Goal: Task Accomplishment & Management: Manage account settings

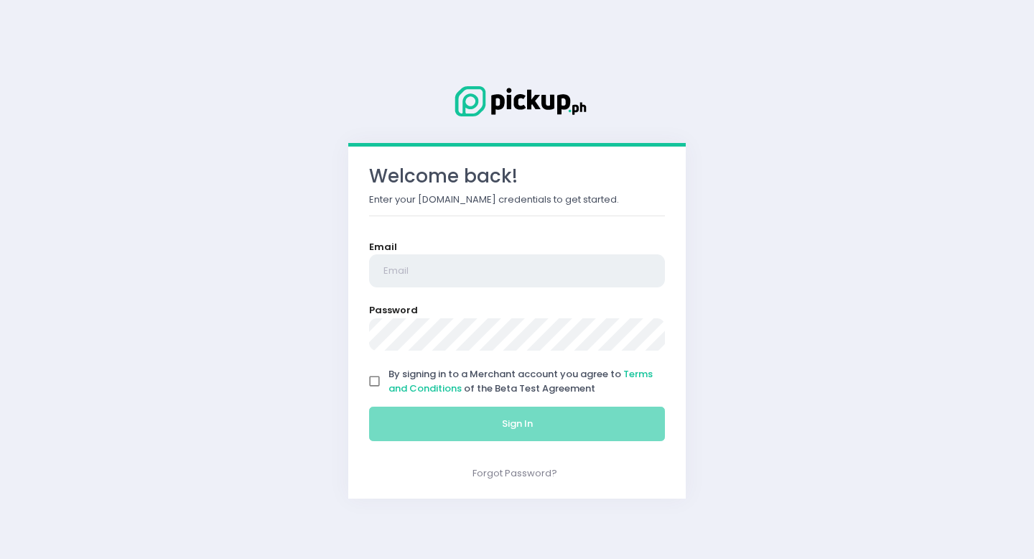
type input "[EMAIL_ADDRESS][DOMAIN_NAME]"
click at [376, 376] on input "By signing in to a Merchant account you agree to Terms and Conditions of the Be…" at bounding box center [374, 381] width 27 height 27
checkbox input "true"
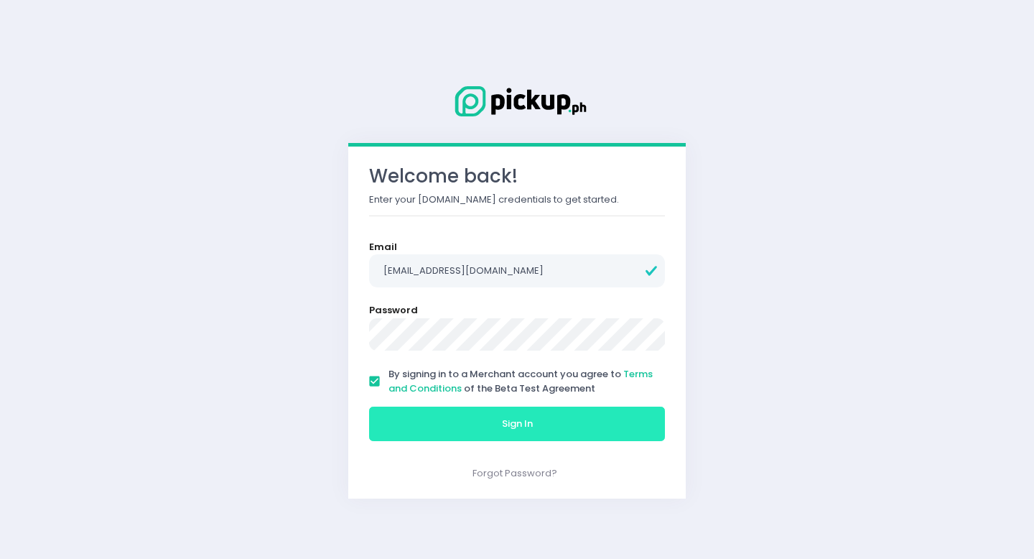
click at [409, 424] on button "Sign In" at bounding box center [517, 423] width 296 height 34
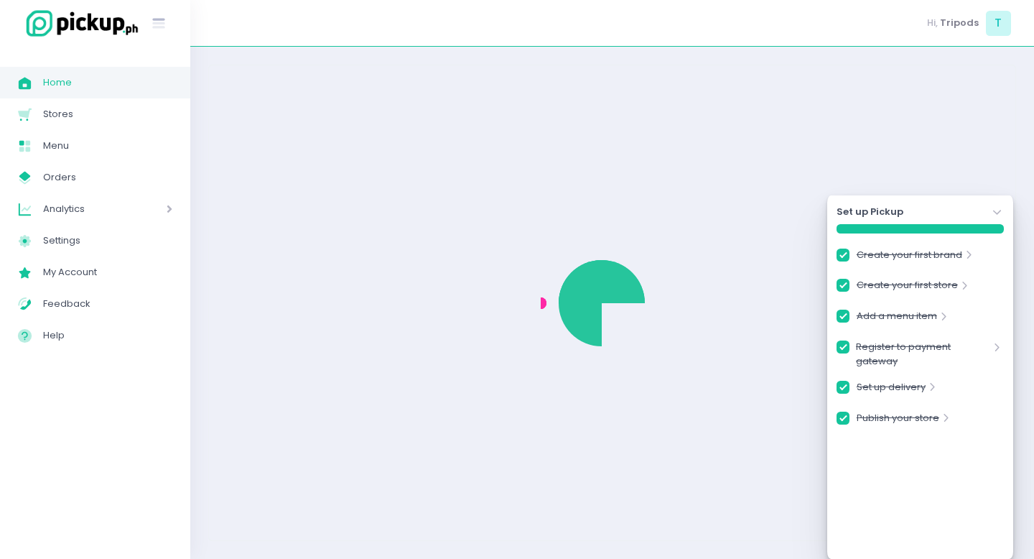
checkbox input "true"
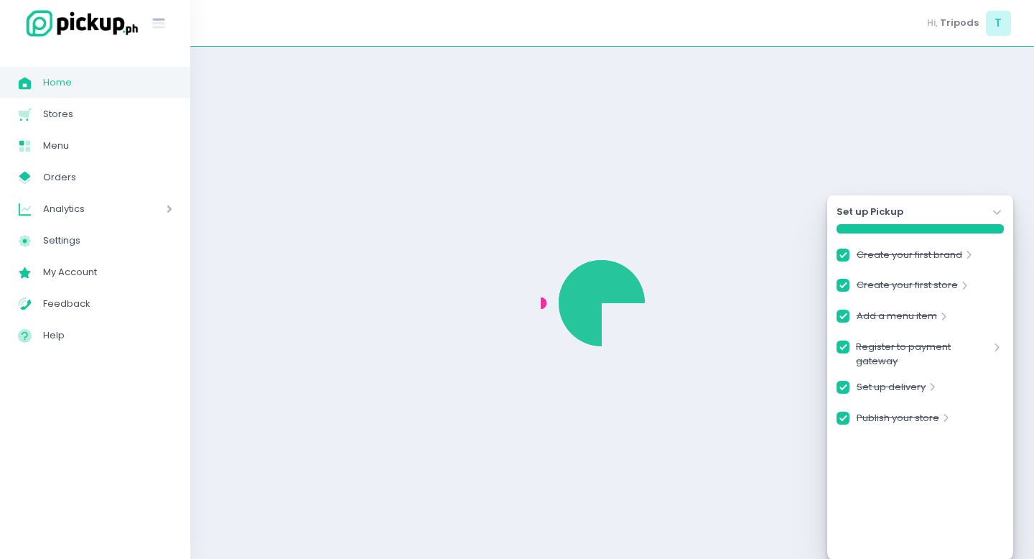
checkbox input "true"
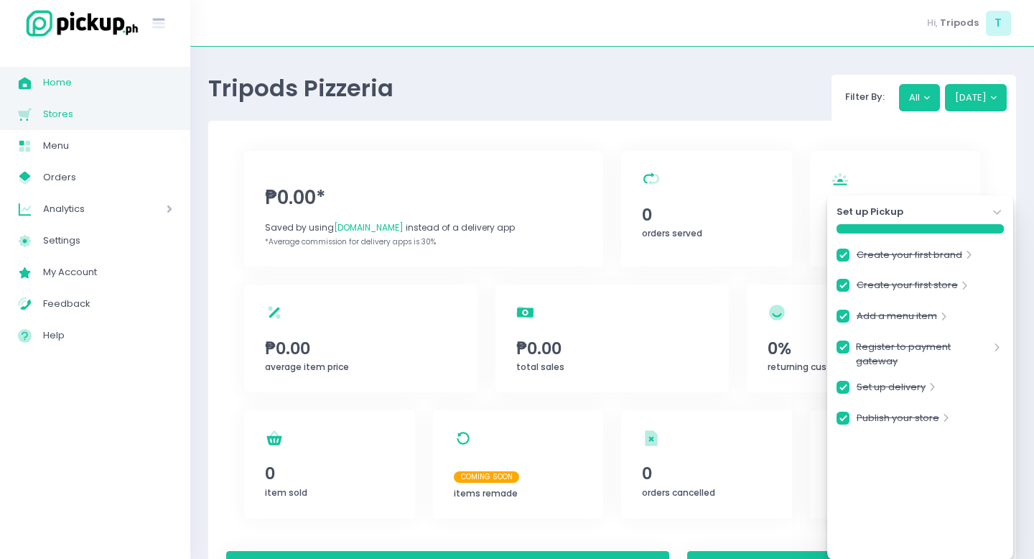
click at [71, 118] on span "Stores" at bounding box center [107, 114] width 129 height 19
checkbox input "true"
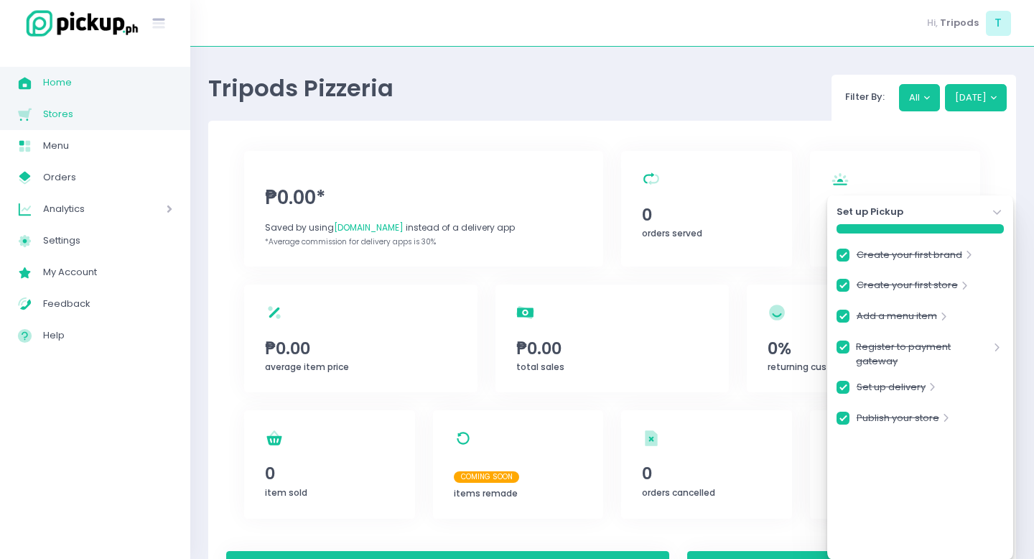
checkbox input "true"
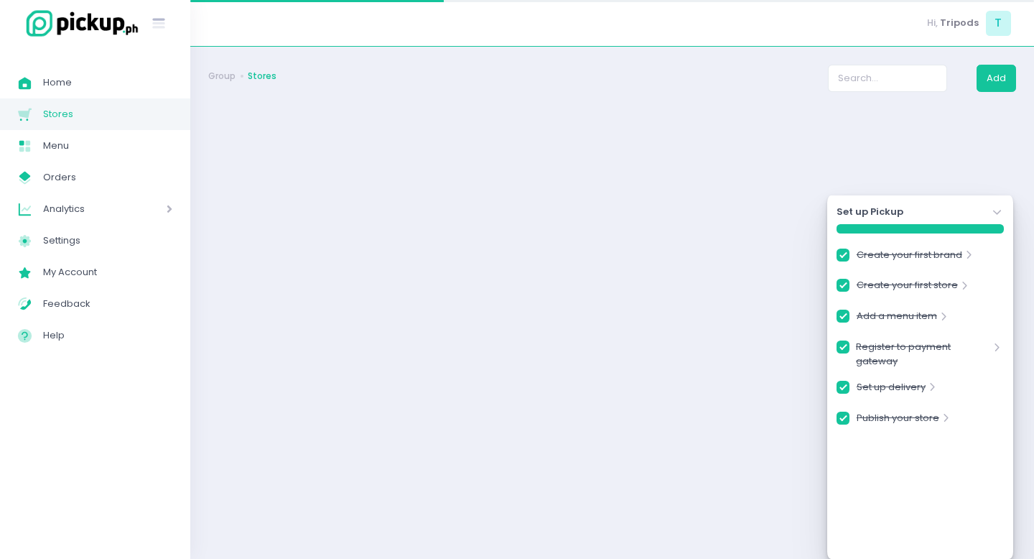
checkbox input "true"
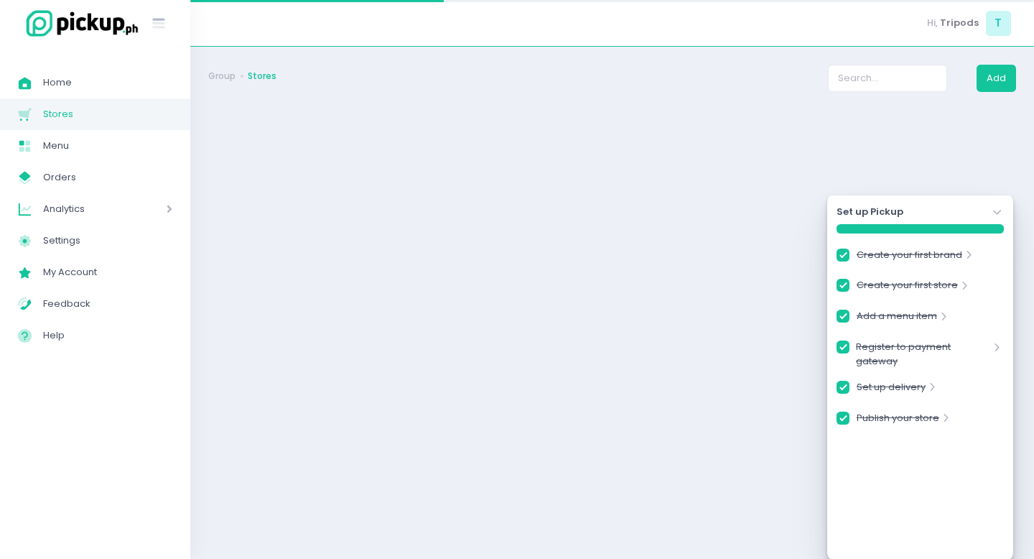
checkbox input "true"
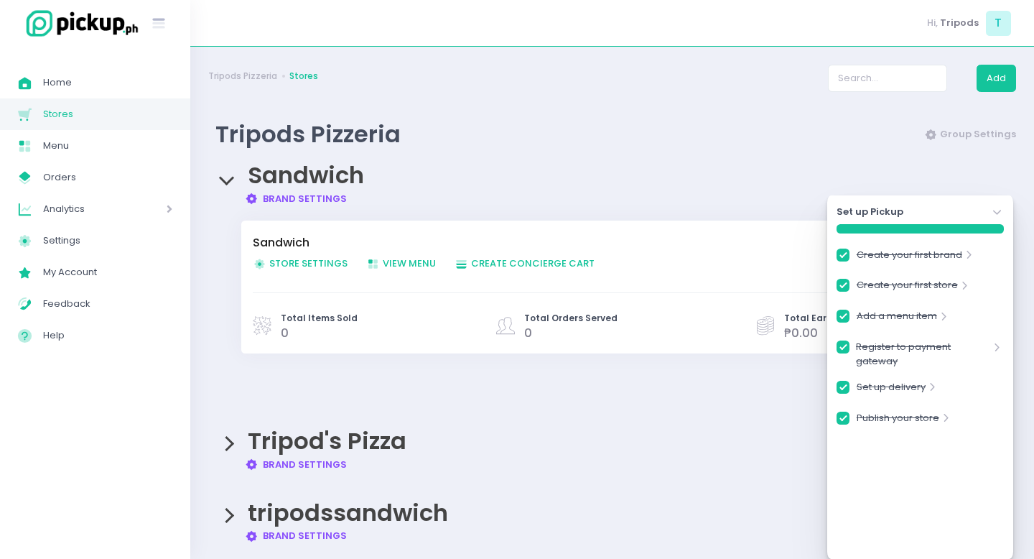
click at [513, 177] on div "Sandwich Brand Settings Created with Sketch. Brand Settings" at bounding box center [612, 176] width 808 height 57
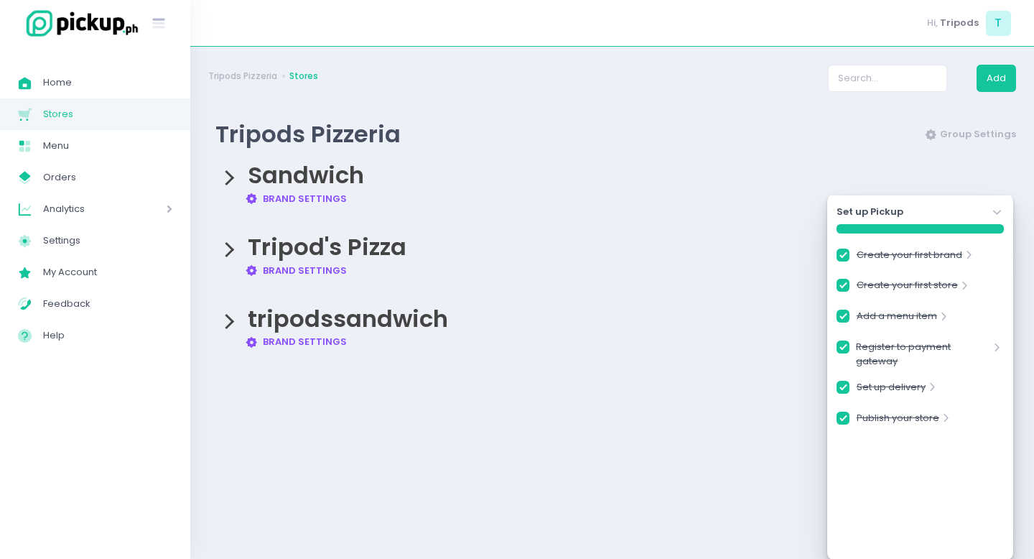
click at [304, 180] on span "Sandwich" at bounding box center [306, 175] width 116 height 32
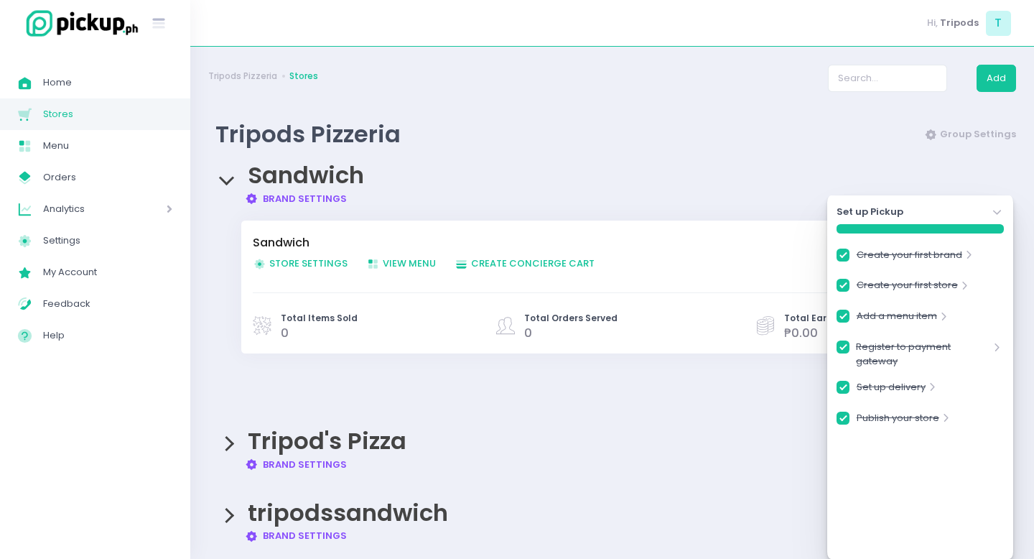
click at [1000, 214] on icon "Stockholm-icons / Navigation / Angle-down Created with Sketch." at bounding box center [997, 212] width 14 height 14
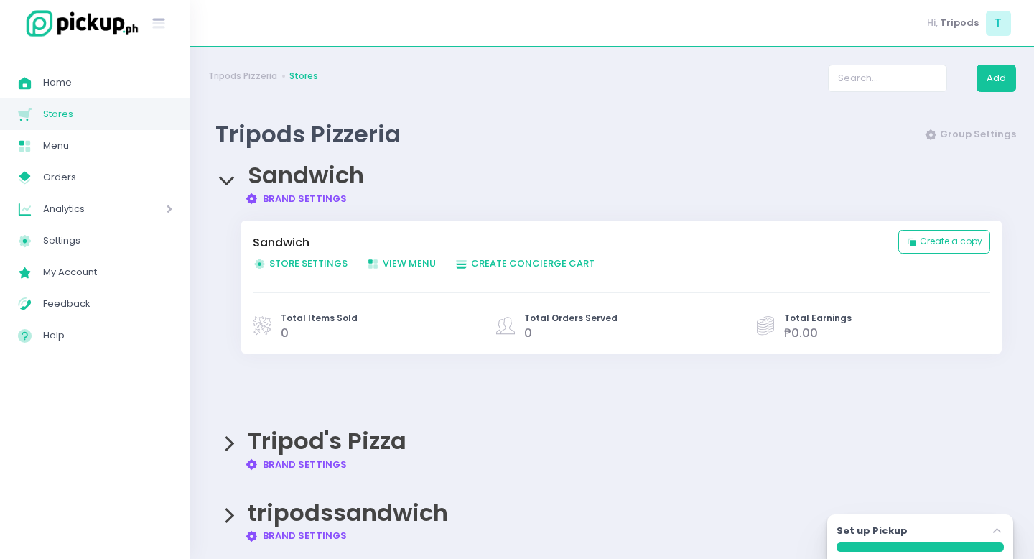
click at [624, 172] on div "Sandwich Brand Settings Created with Sketch. Brand Settings" at bounding box center [612, 176] width 808 height 57
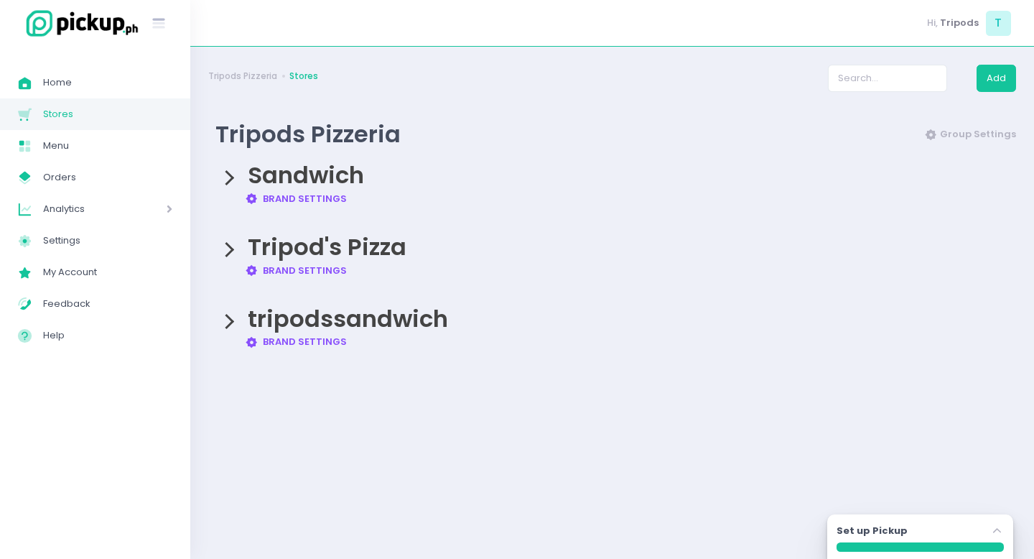
click at [308, 190] on span "Sandwich" at bounding box center [306, 175] width 116 height 32
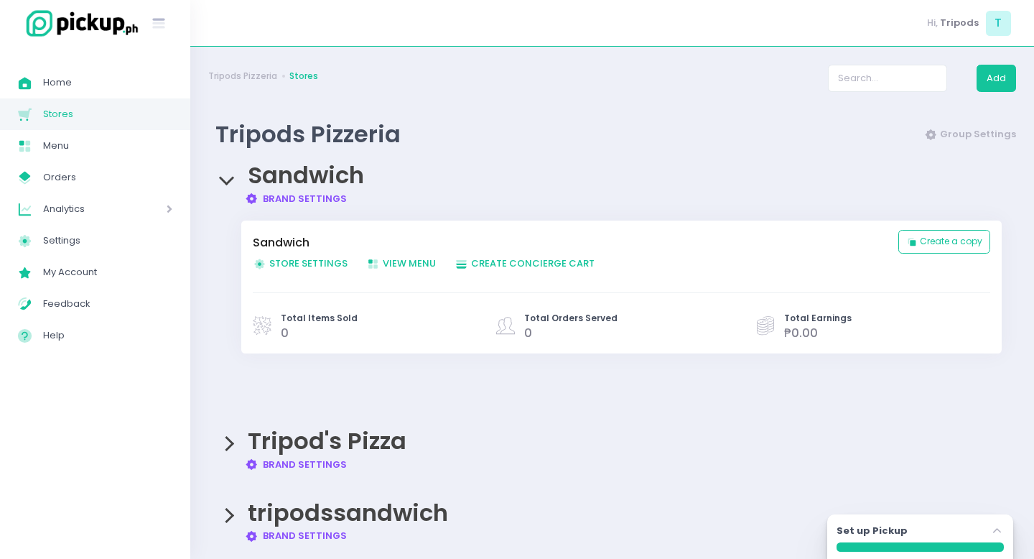
scroll to position [17, 0]
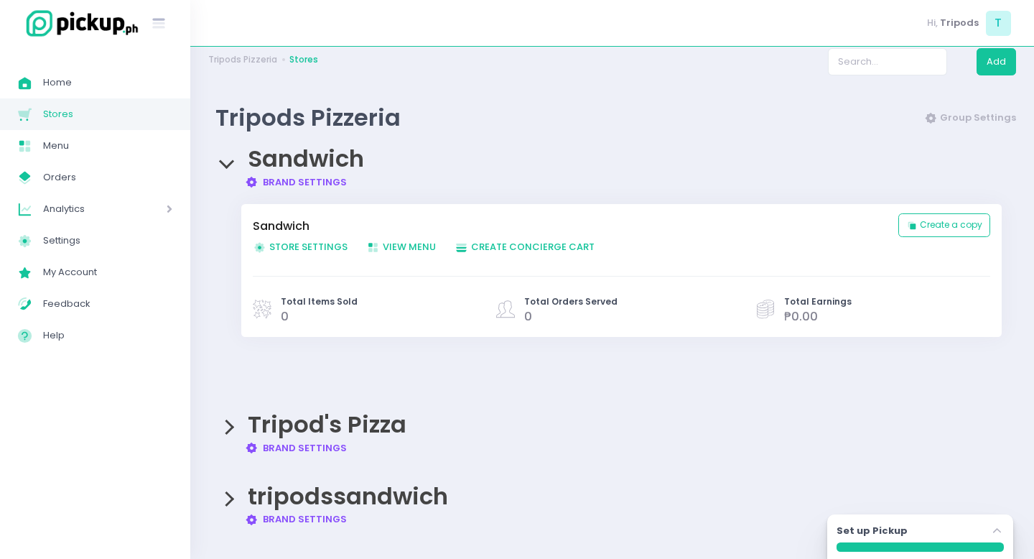
click at [297, 447] on link "Brand Settings Created with Sketch. Brand Settings" at bounding box center [296, 448] width 103 height 14
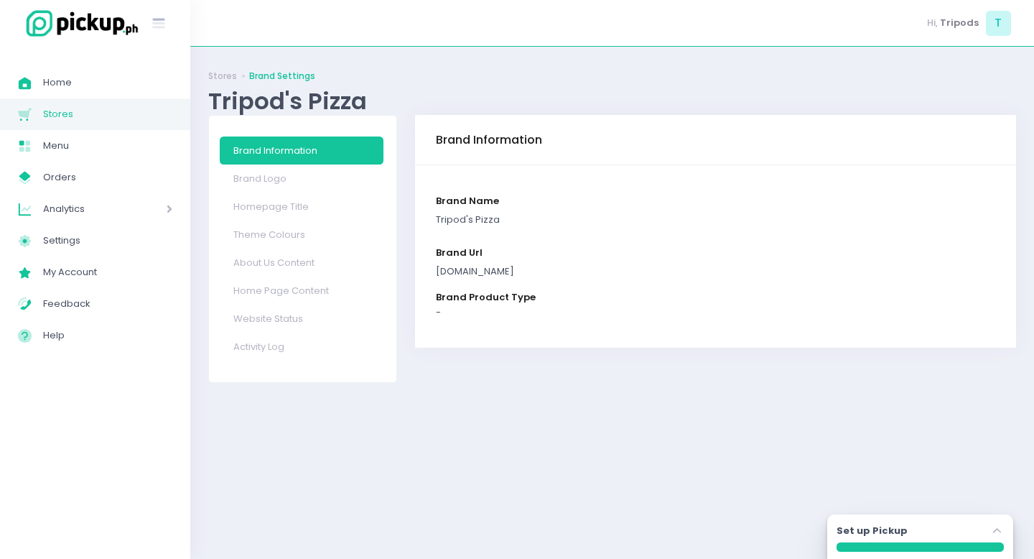
click at [525, 85] on div "Stores Brand Settings Tripod's Pizza" at bounding box center [612, 90] width 808 height 50
click at [43, 77] on span "Home" at bounding box center [107, 82] width 129 height 19
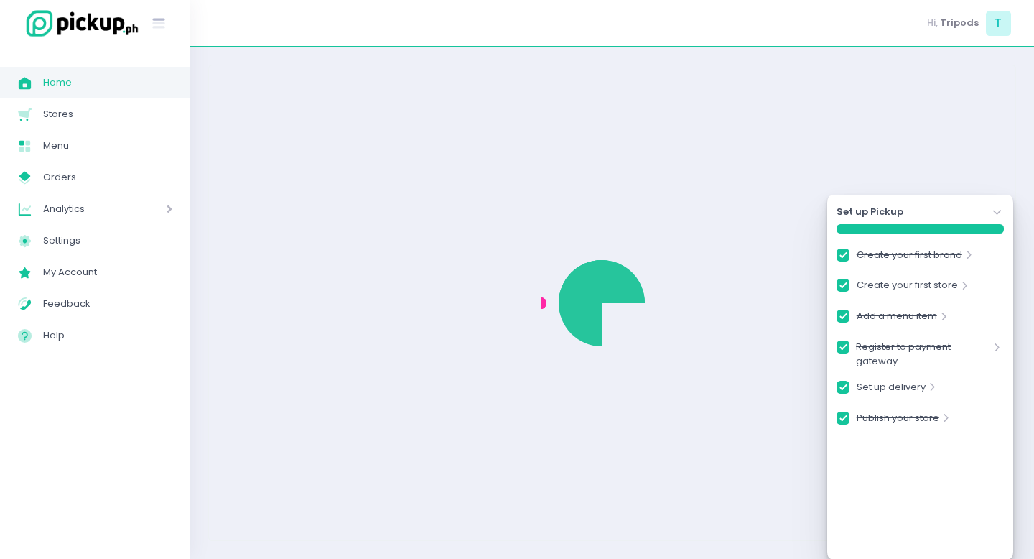
checkbox input "true"
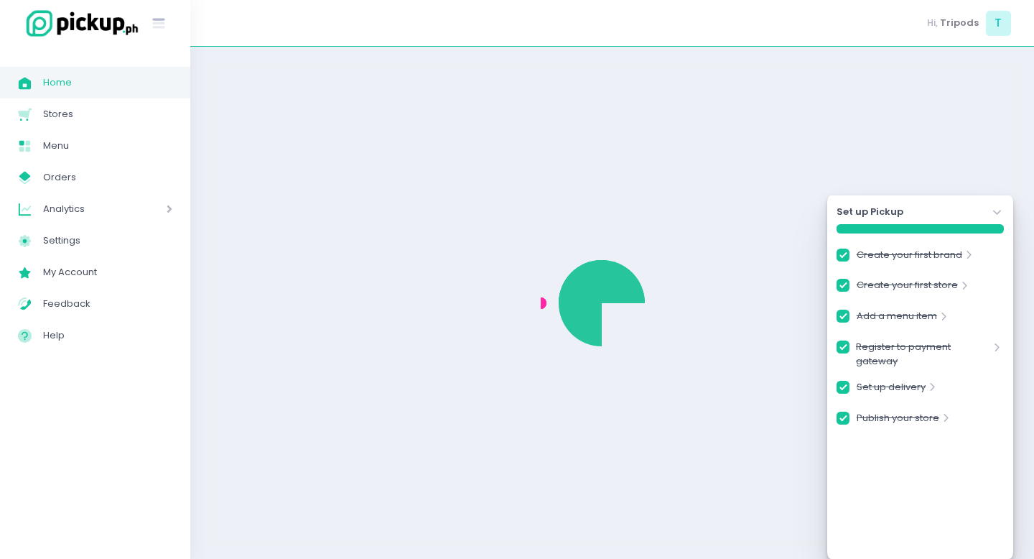
checkbox input "true"
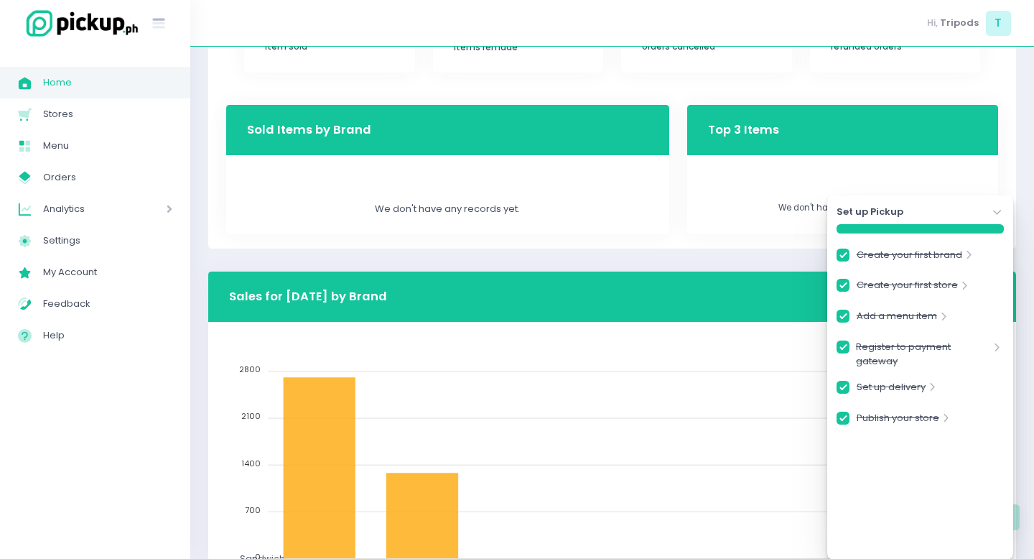
scroll to position [559, 0]
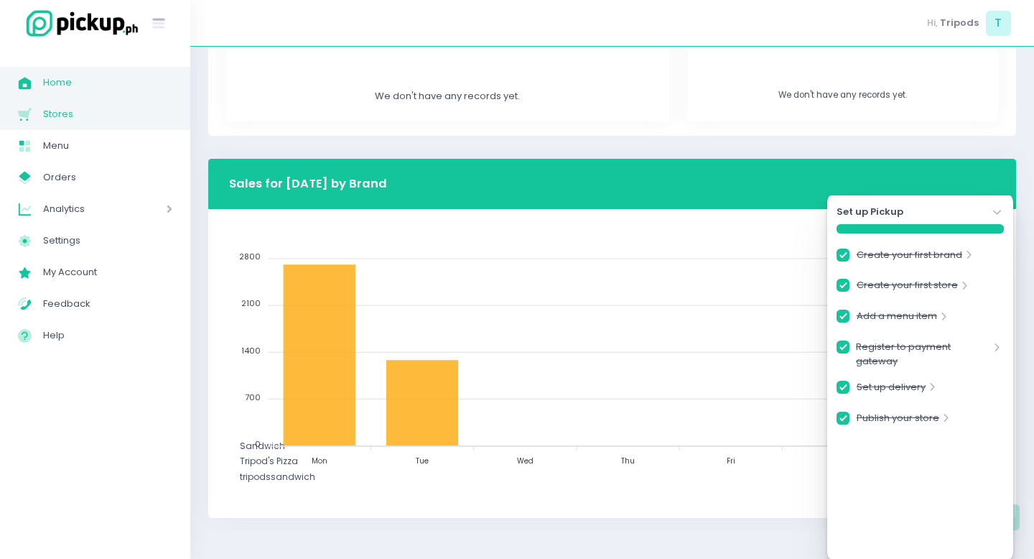
click at [93, 114] on span "Stores" at bounding box center [107, 114] width 129 height 19
checkbox input "true"
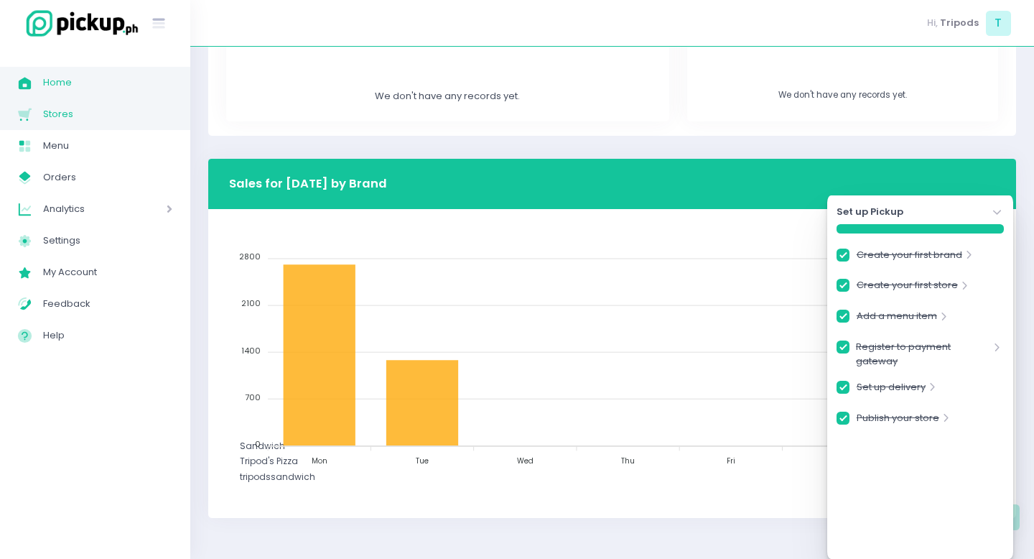
checkbox input "true"
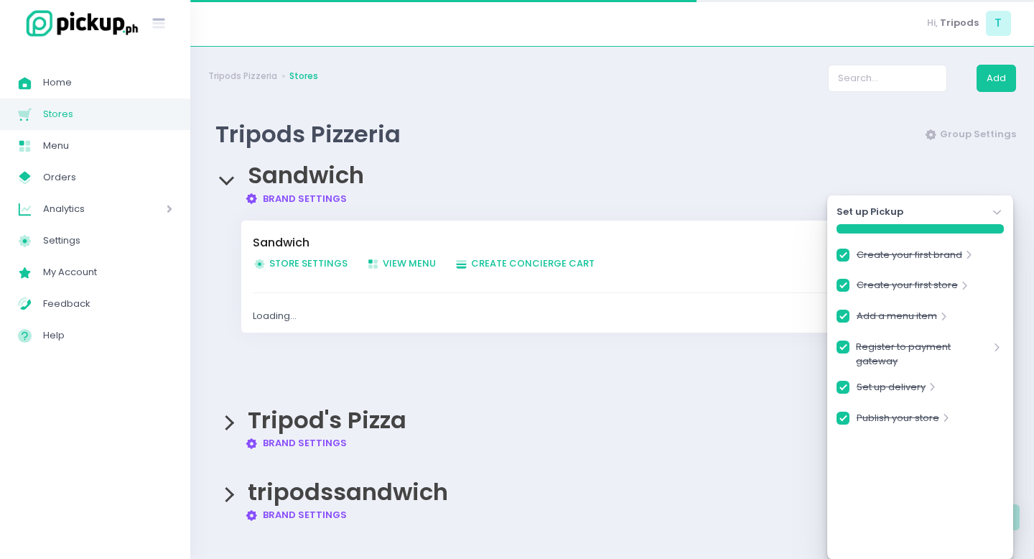
checkbox input "true"
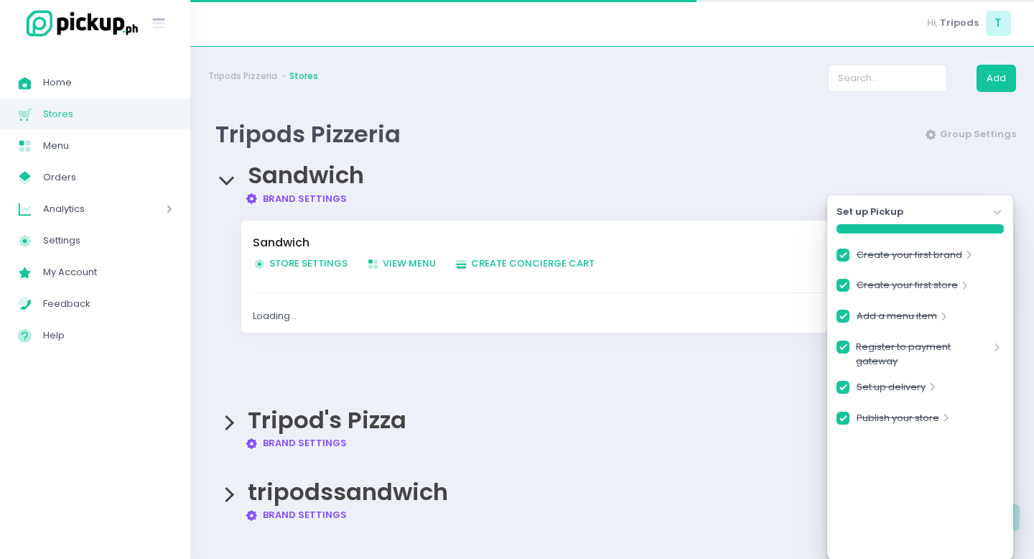
checkbox input "true"
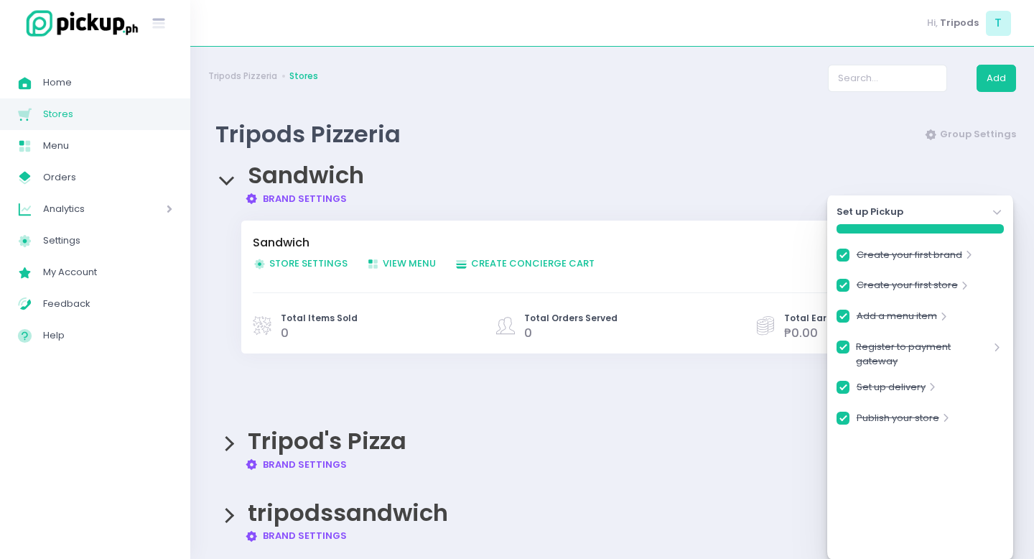
scroll to position [17, 0]
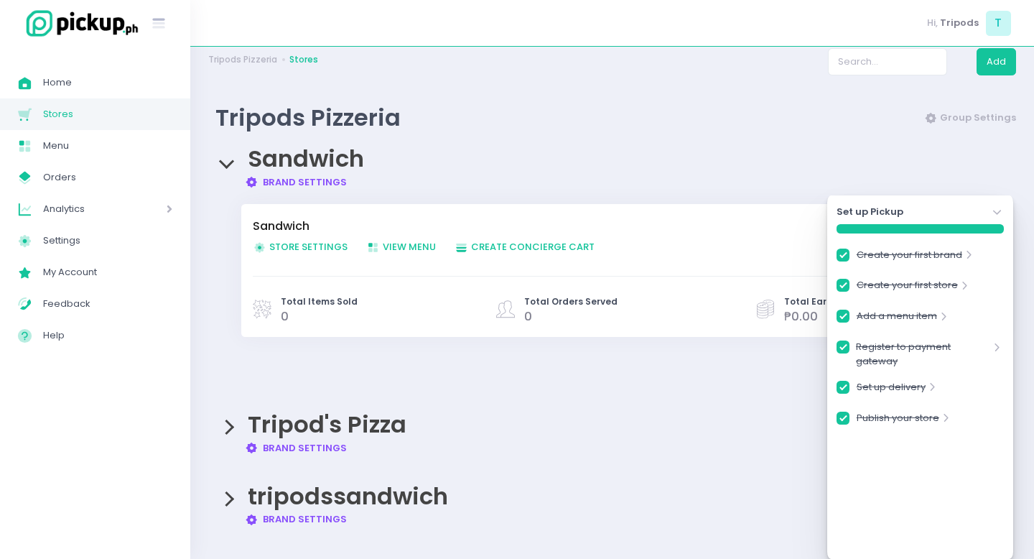
click at [322, 242] on span "Store Settings Created with Sketch. Store Settings" at bounding box center [300, 247] width 95 height 14
checkbox input "true"
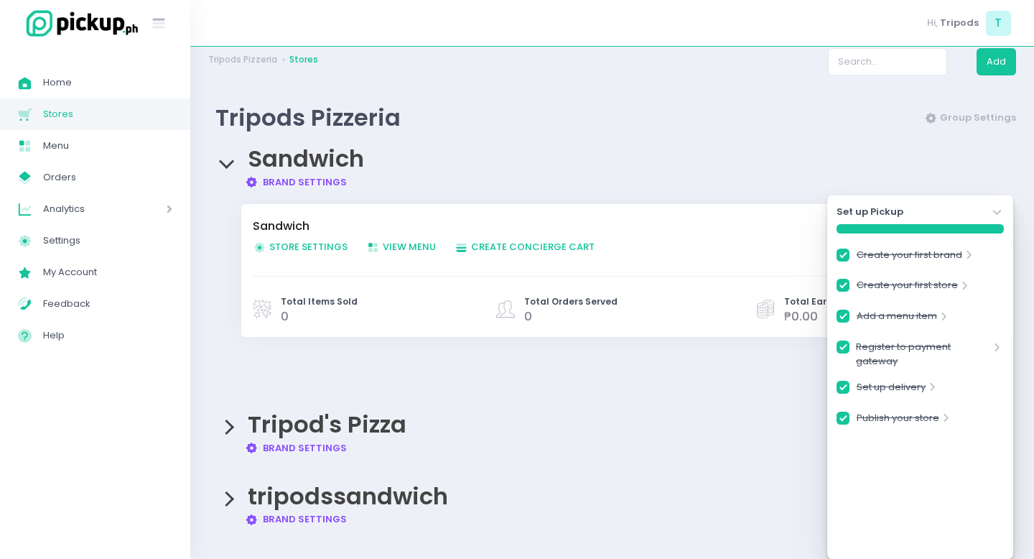
checkbox input "true"
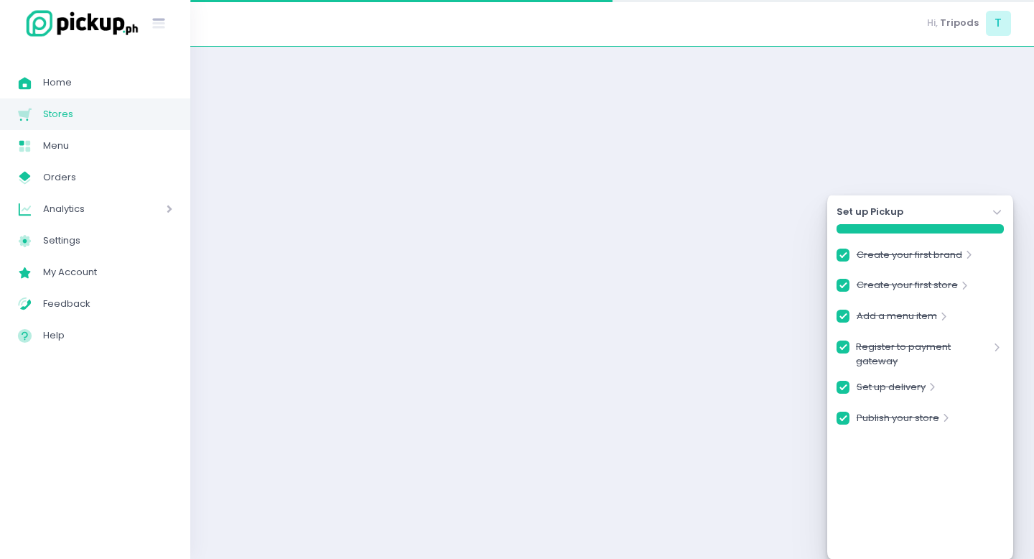
checkbox input "true"
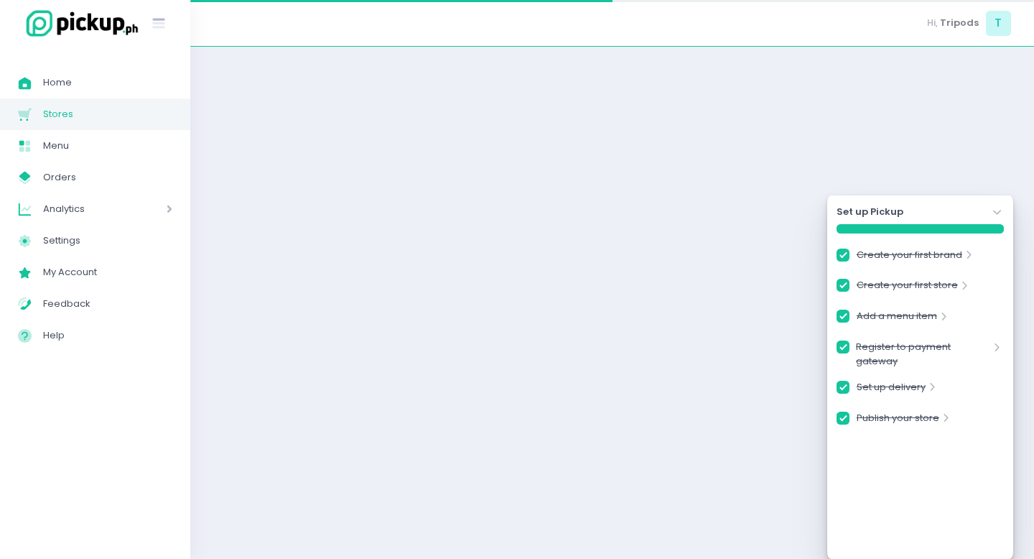
checkbox input "true"
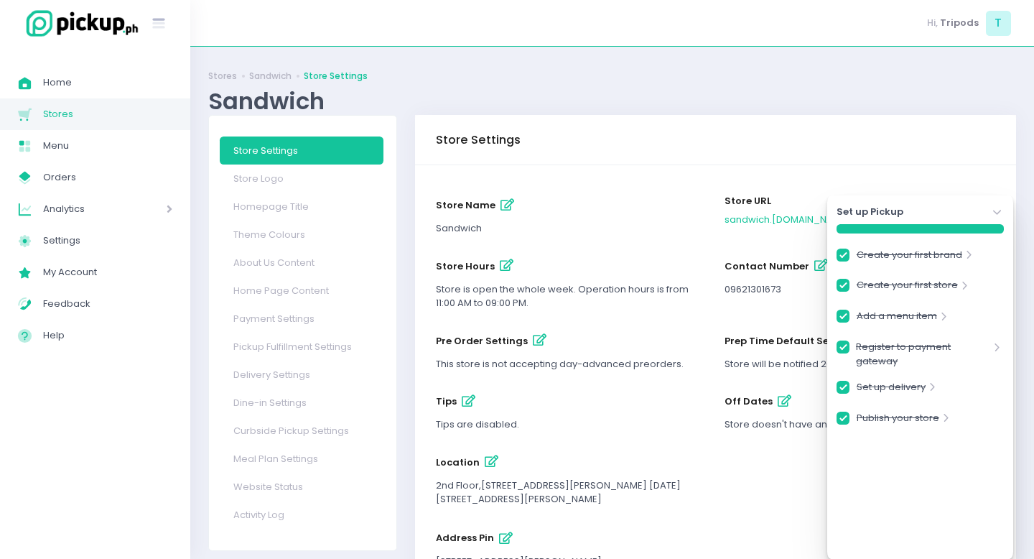
click at [1001, 212] on icon "Stockholm-icons / Navigation / Angle-down Created with Sketch." at bounding box center [997, 212] width 14 height 14
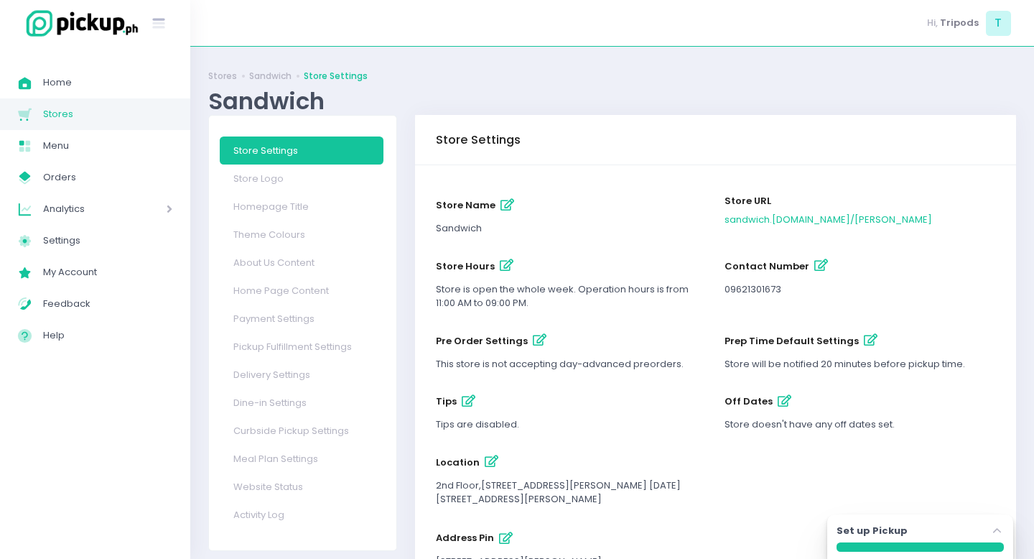
scroll to position [64, 0]
